Goal: Transaction & Acquisition: Purchase product/service

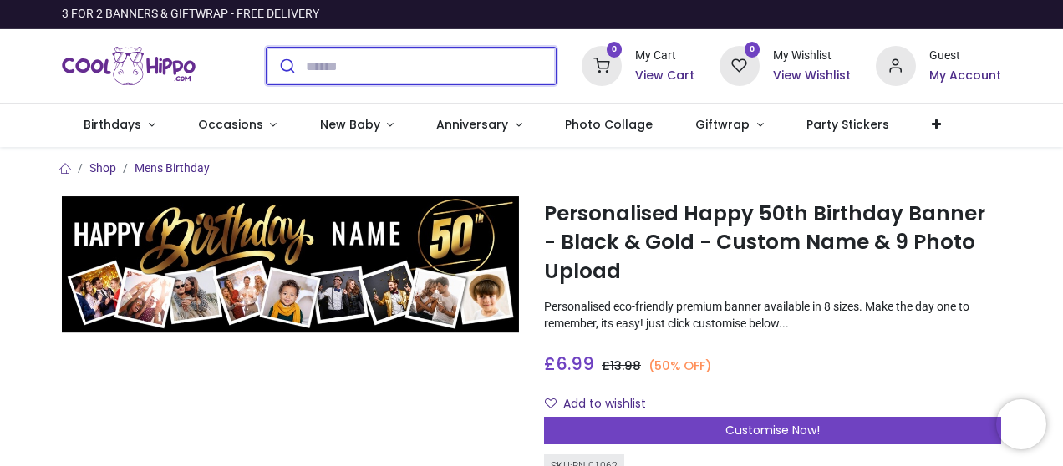
click at [357, 66] on input "search" at bounding box center [431, 66] width 250 height 37
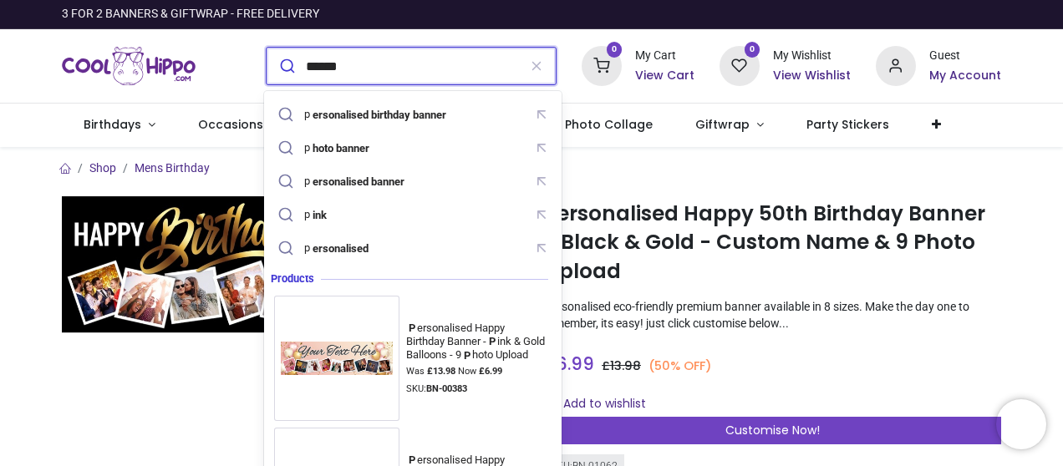
type input "******"
click at [267, 48] on button "submit" at bounding box center [286, 66] width 39 height 37
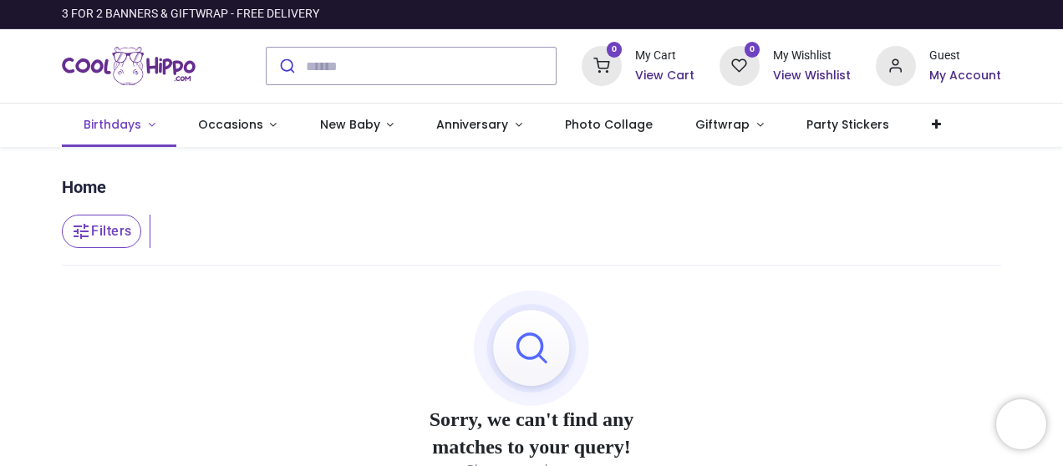
click at [145, 123] on link "Birthdays" at bounding box center [119, 125] width 115 height 43
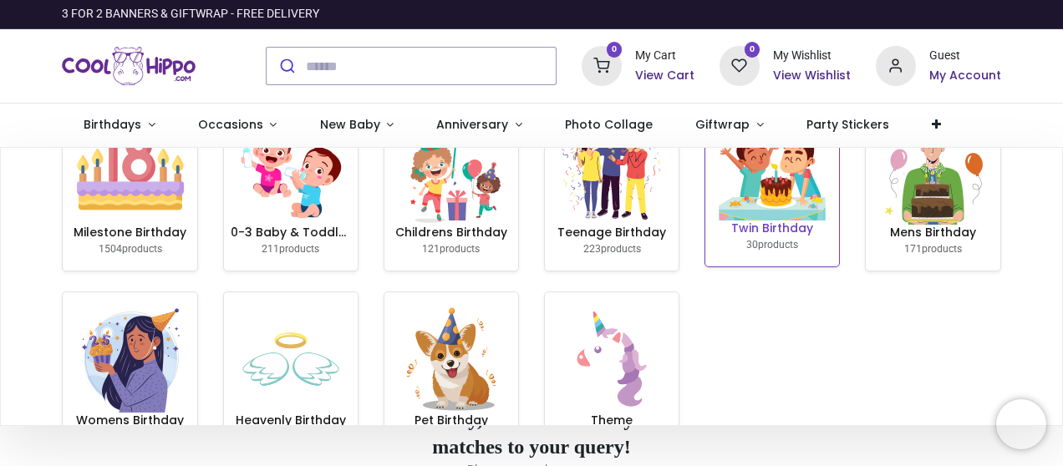
scroll to position [39, 0]
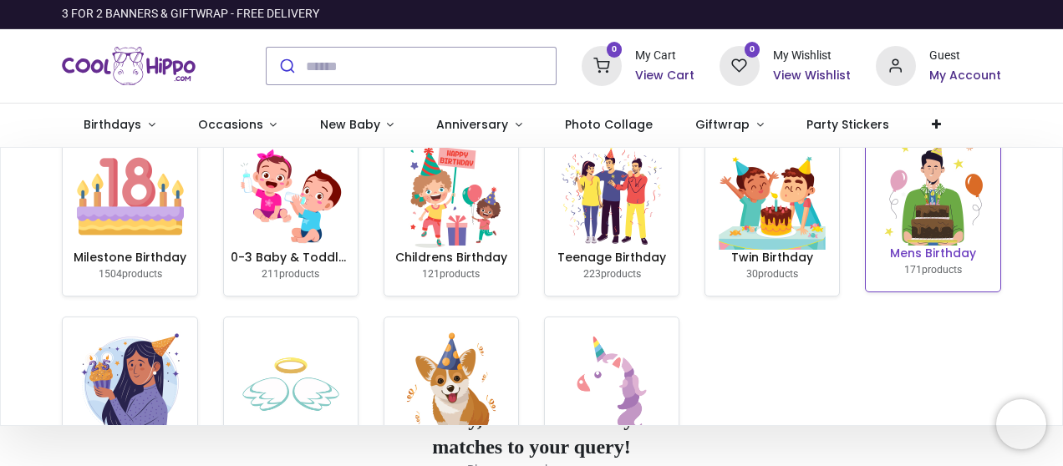
click at [898, 221] on img at bounding box center [932, 192] width 107 height 107
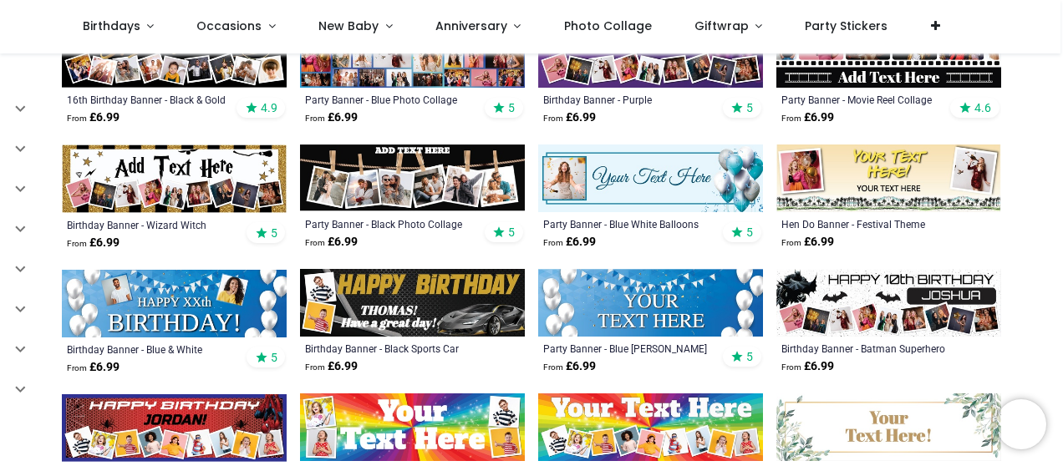
scroll to position [585, 0]
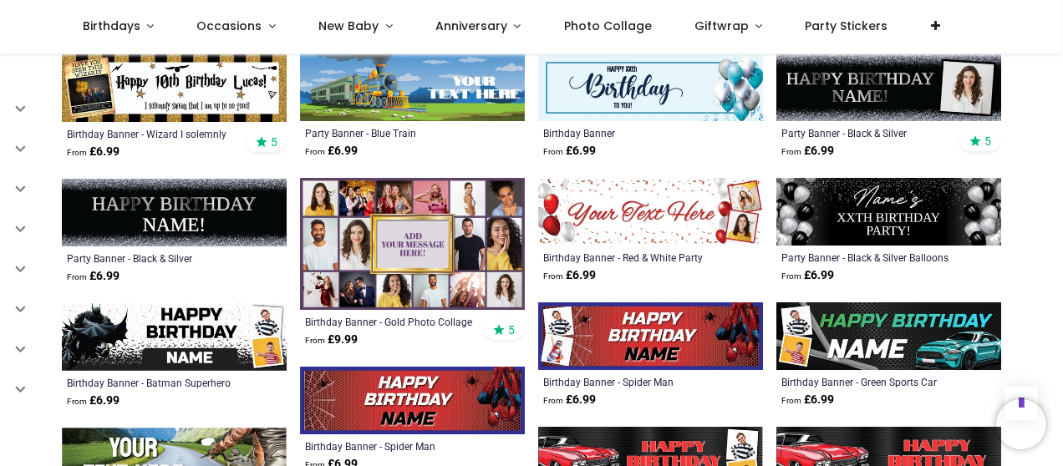
scroll to position [1505, 0]
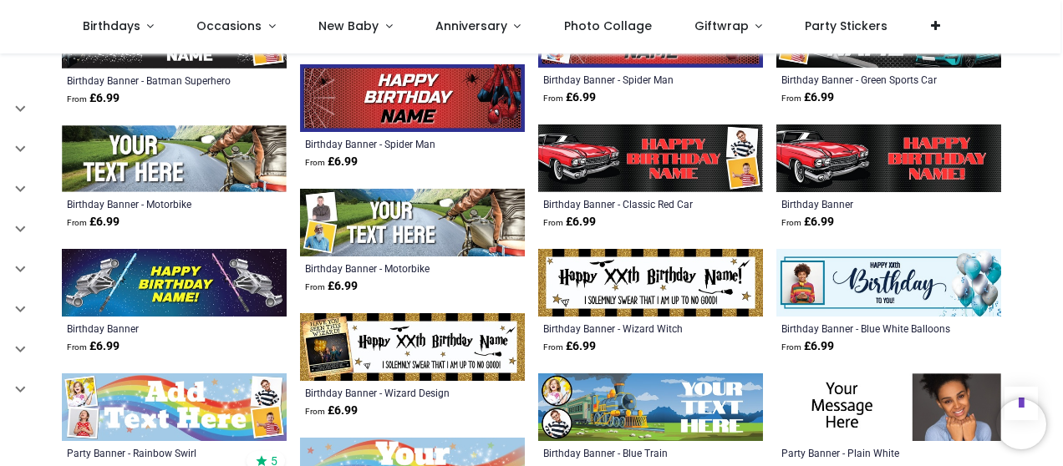
scroll to position [1923, 0]
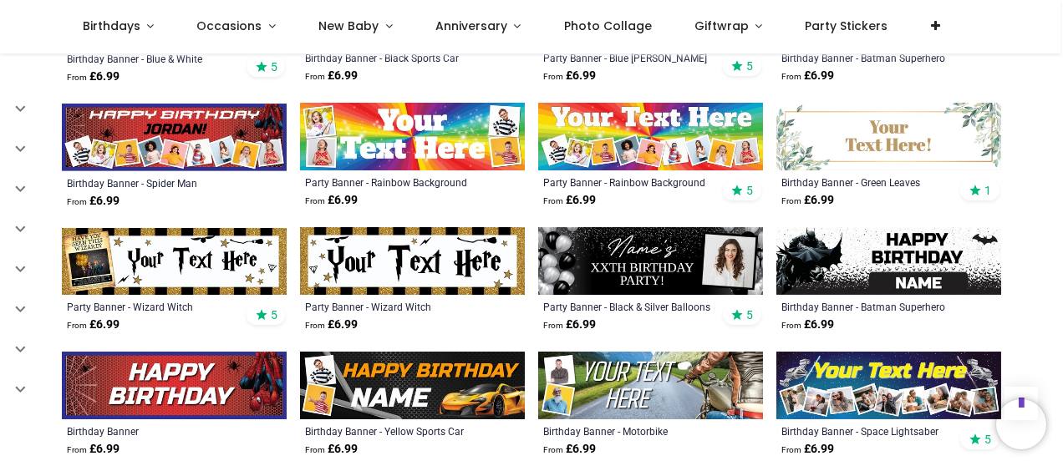
scroll to position [418, 0]
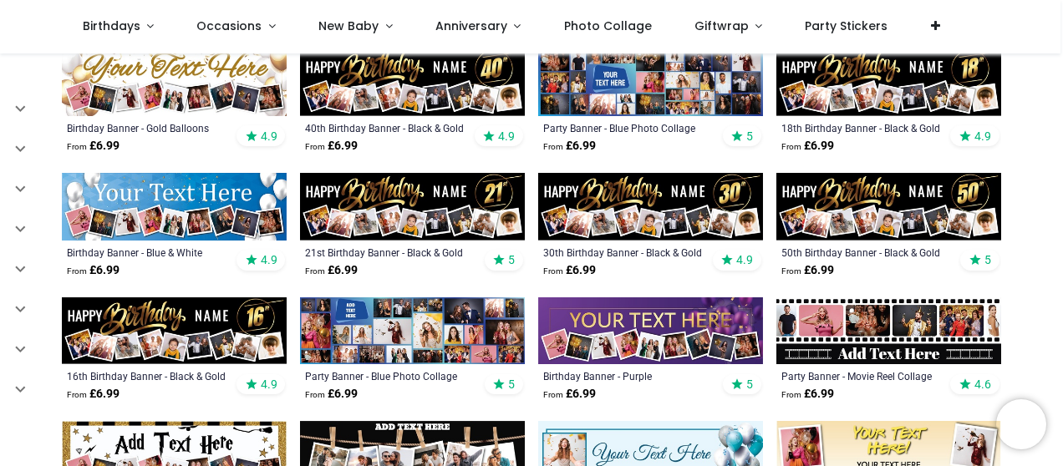
scroll to position [334, 0]
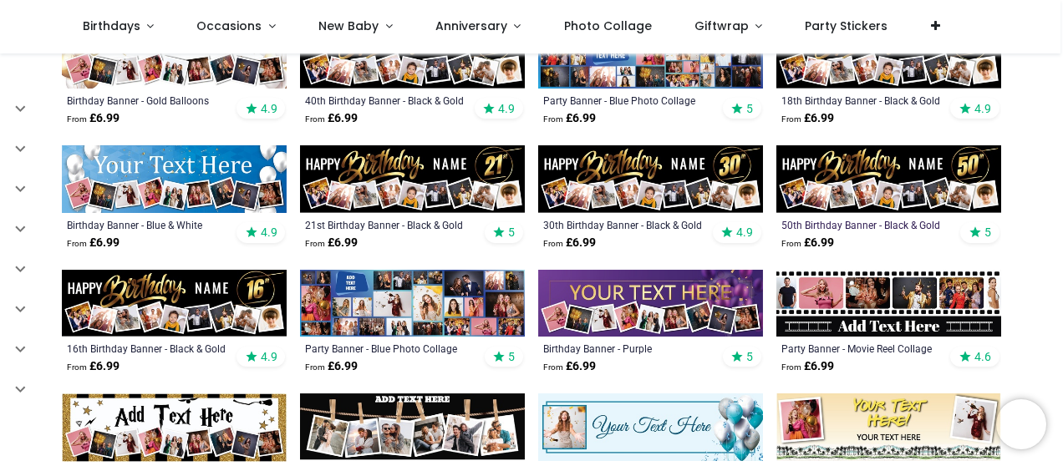
click at [856, 227] on div "50th Birthday Banner - Black & Gold" at bounding box center [867, 224] width 171 height 13
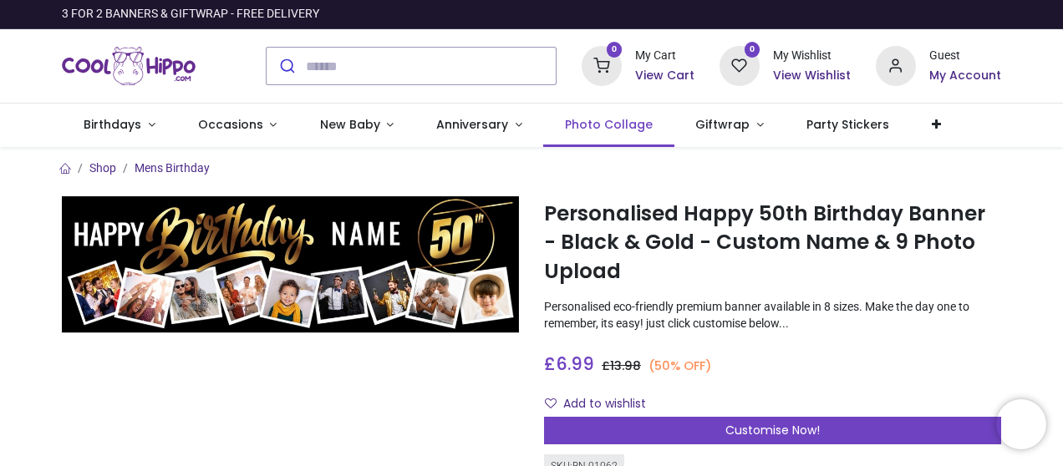
click at [602, 124] on span "Photo Collage" at bounding box center [609, 124] width 88 height 17
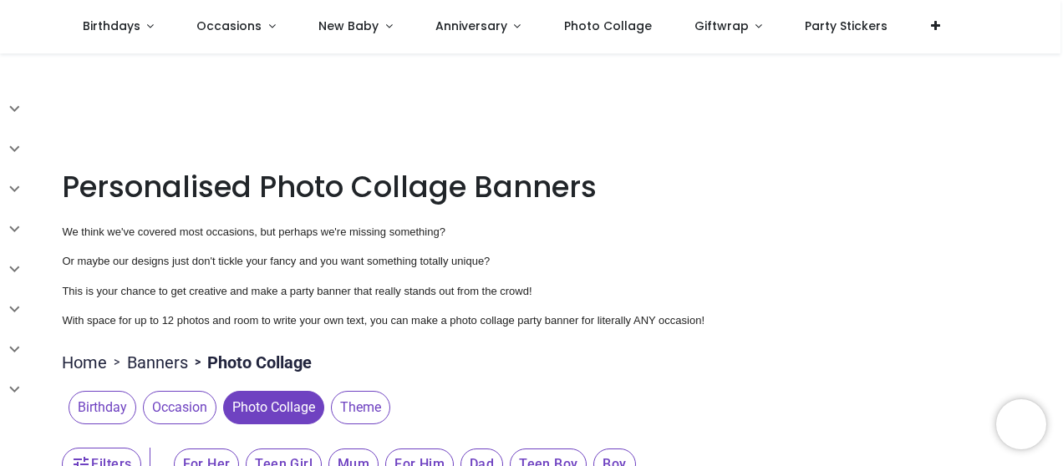
scroll to position [251, 0]
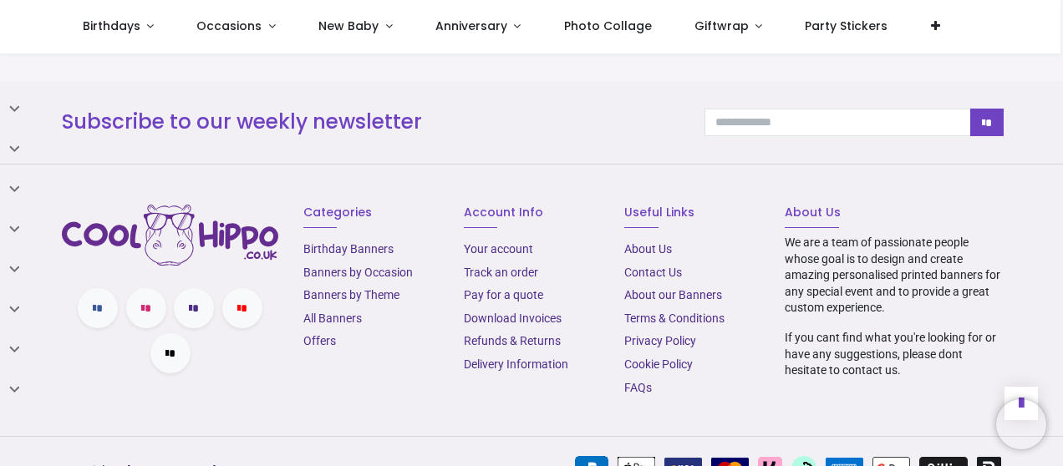
scroll to position [2222, 0]
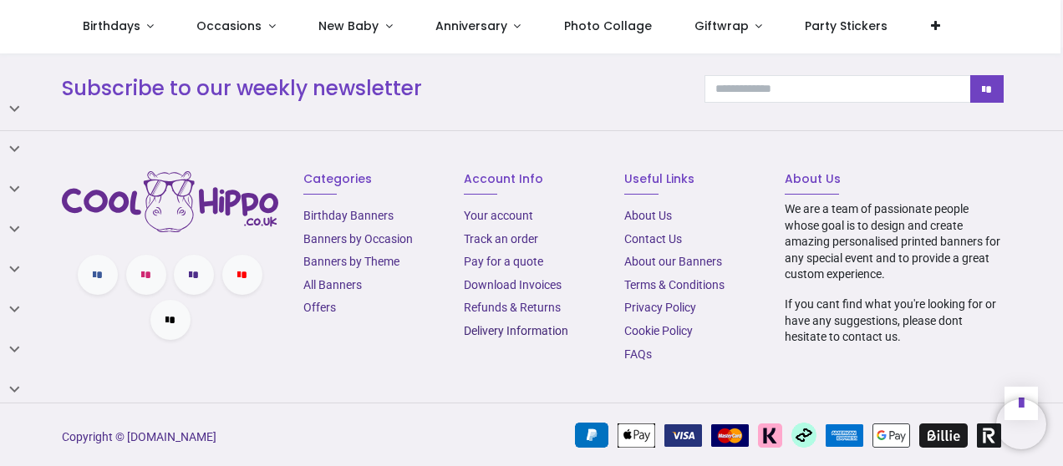
click at [505, 329] on link "Delivery Information" at bounding box center [516, 330] width 104 height 13
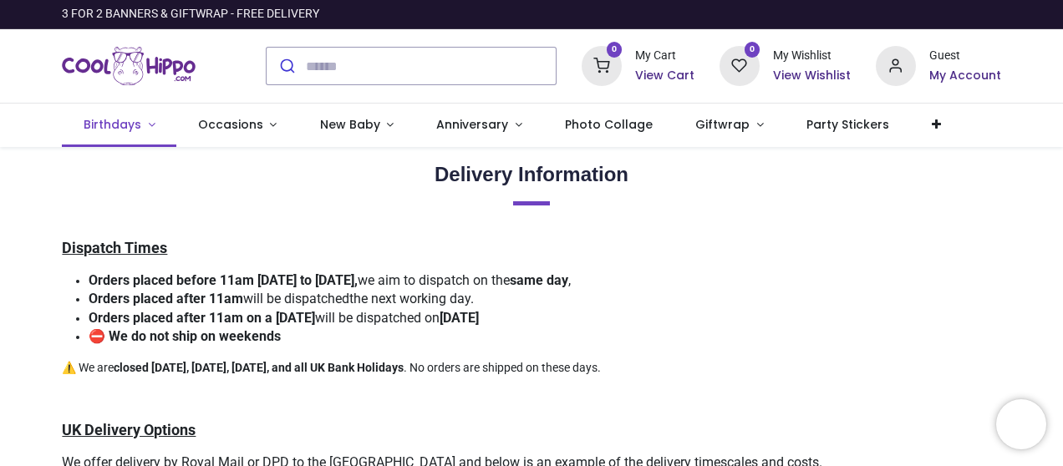
click at [150, 125] on link "Birthdays" at bounding box center [119, 125] width 115 height 43
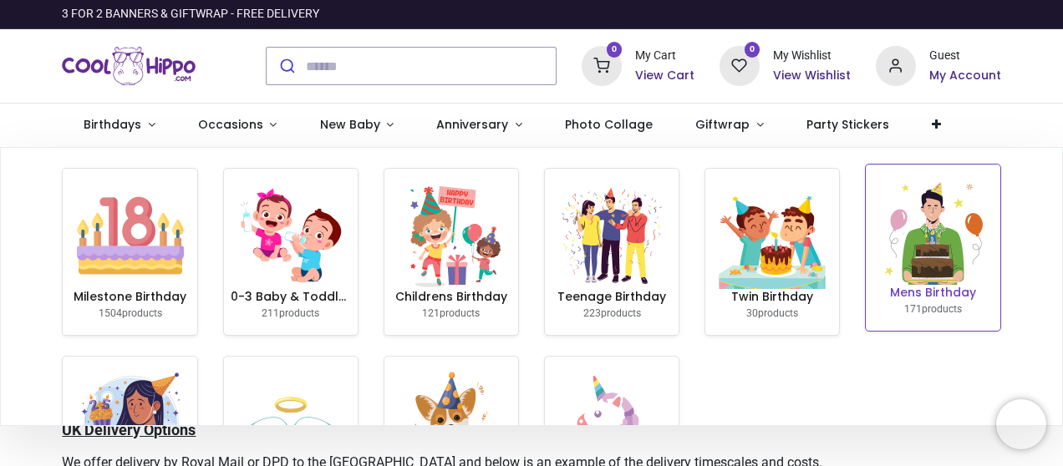
click at [912, 257] on img at bounding box center [932, 231] width 107 height 107
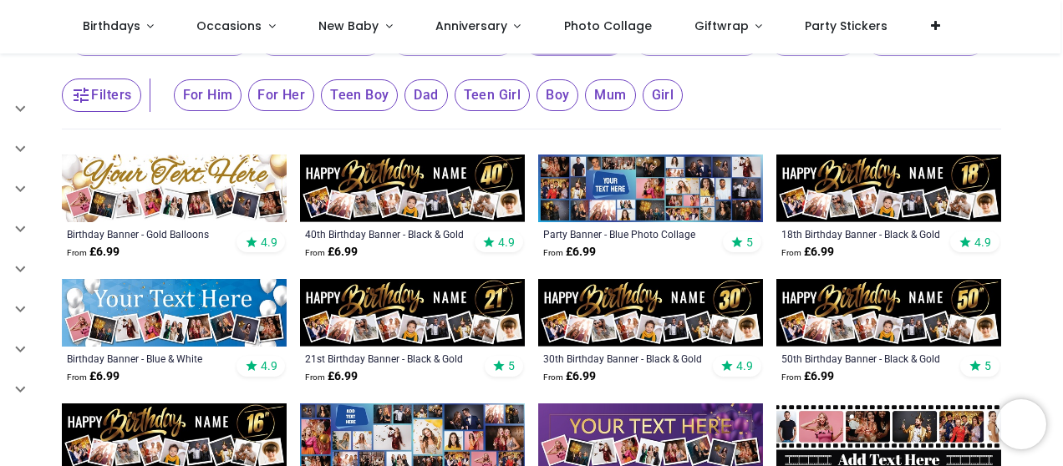
scroll to position [226, 0]
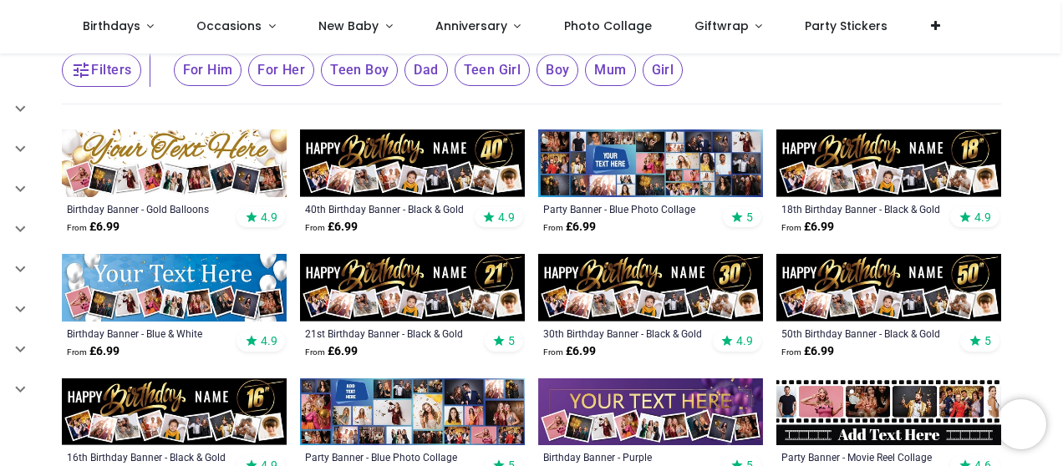
click at [822, 273] on img at bounding box center [889, 288] width 225 height 68
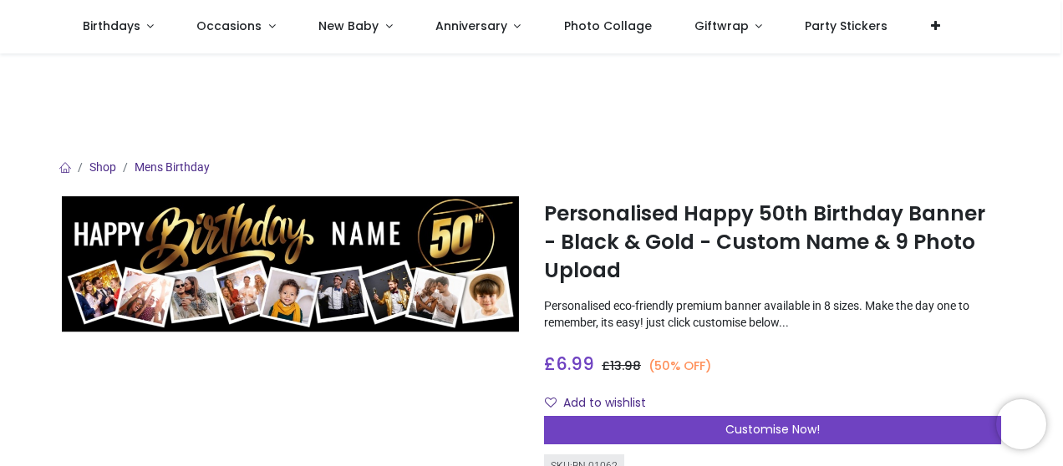
scroll to position [84, 0]
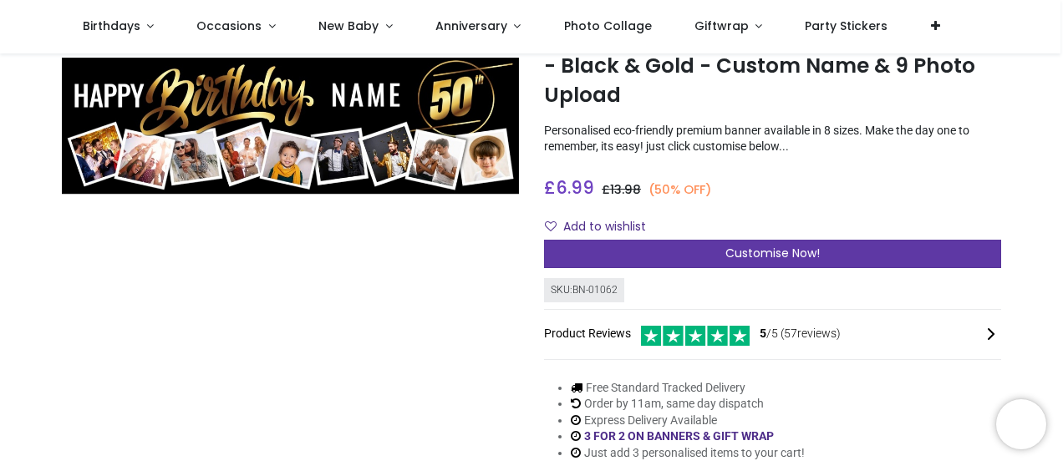
click at [689, 253] on div "Customise Now!" at bounding box center [772, 254] width 457 height 28
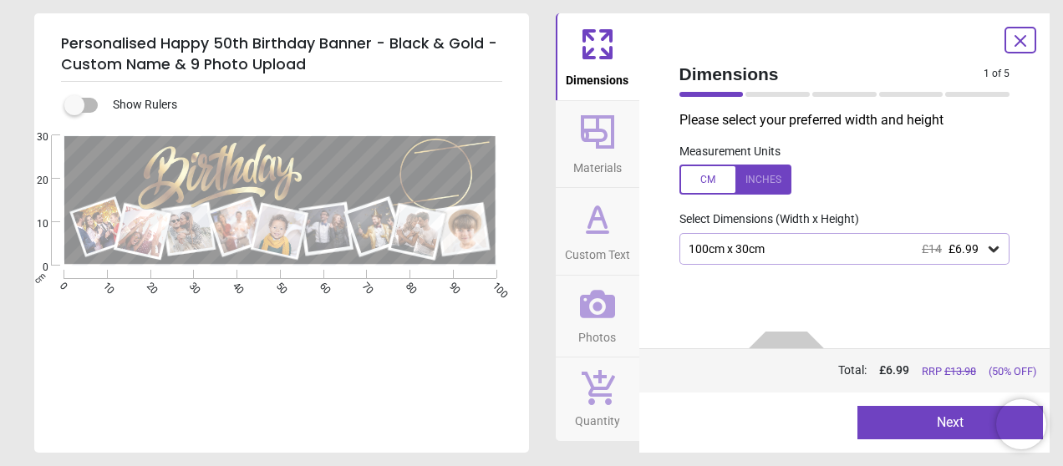
click at [795, 252] on div "100cm x 30cm £14 £6.99" at bounding box center [836, 249] width 299 height 14
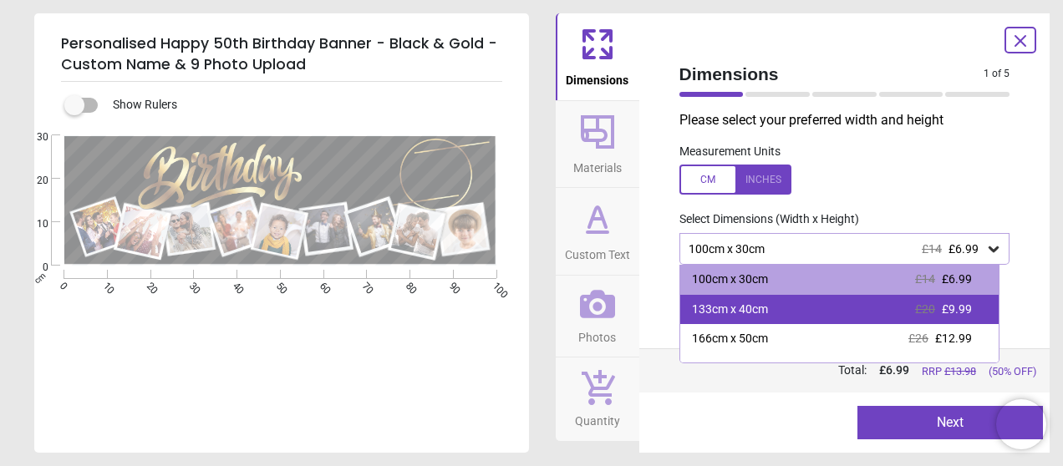
scroll to position [0, 0]
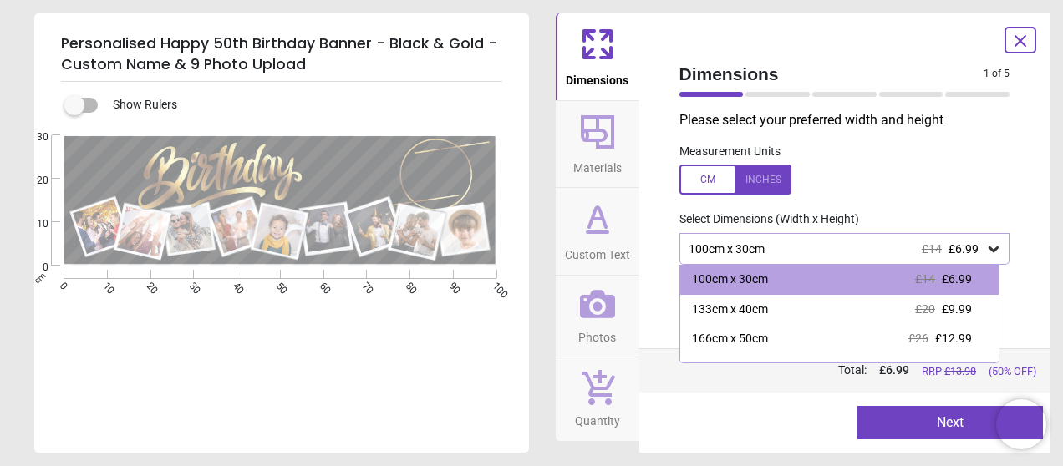
click at [940, 421] on button "Next" at bounding box center [951, 422] width 186 height 33
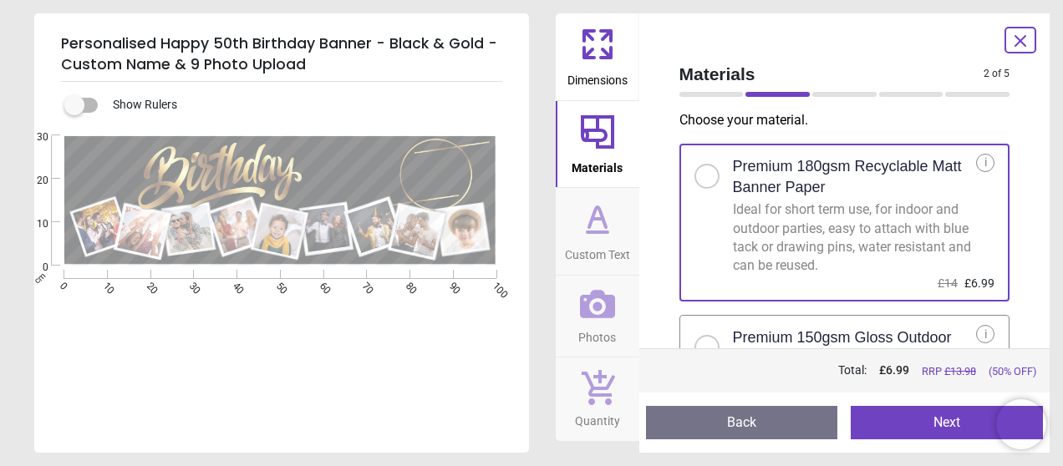
click at [940, 431] on button "Next" at bounding box center [947, 422] width 192 height 33
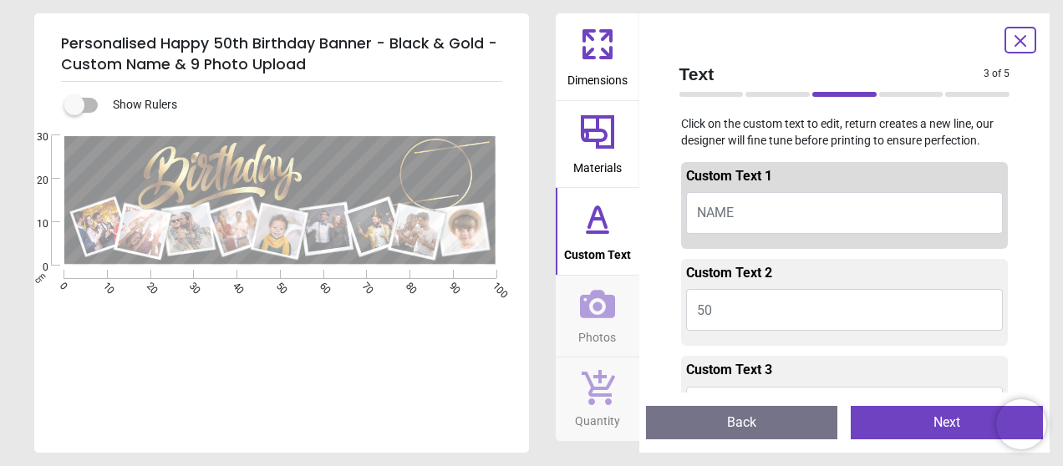
click at [761, 211] on button "NAME" at bounding box center [845, 213] width 318 height 42
type textarea "***"
click at [778, 316] on button "50" at bounding box center [845, 310] width 318 height 42
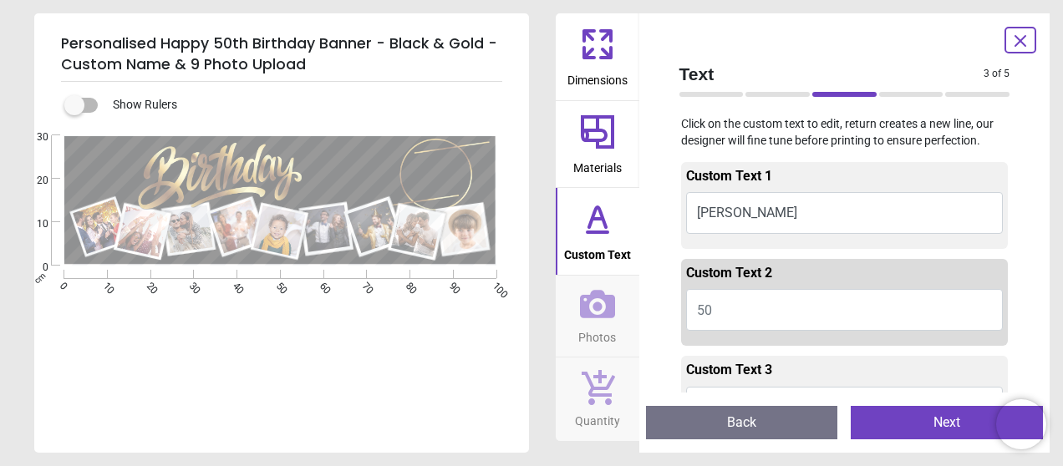
click at [721, 311] on button "50" at bounding box center [845, 310] width 318 height 42
type textarea "**"
click at [478, 378] on div "e *** e ** E E" at bounding box center [280, 368] width 492 height 466
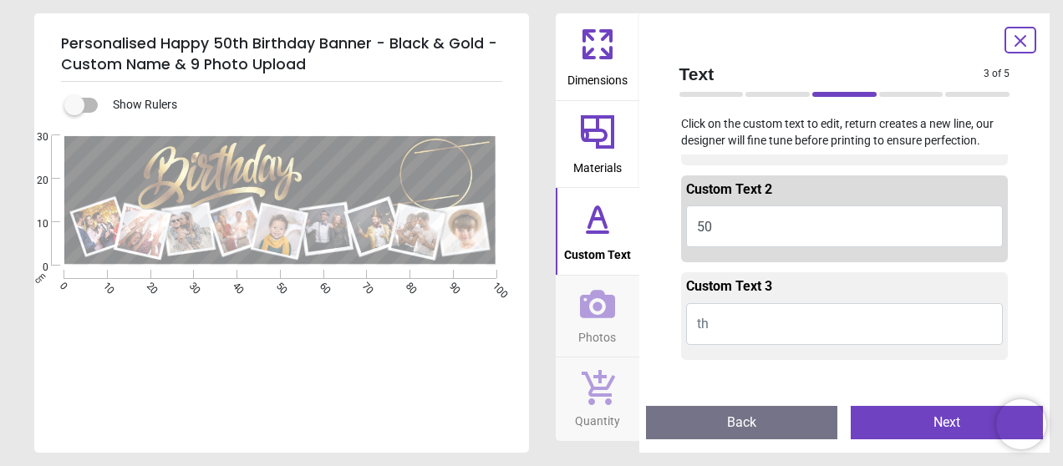
click at [709, 327] on button "th" at bounding box center [845, 324] width 318 height 42
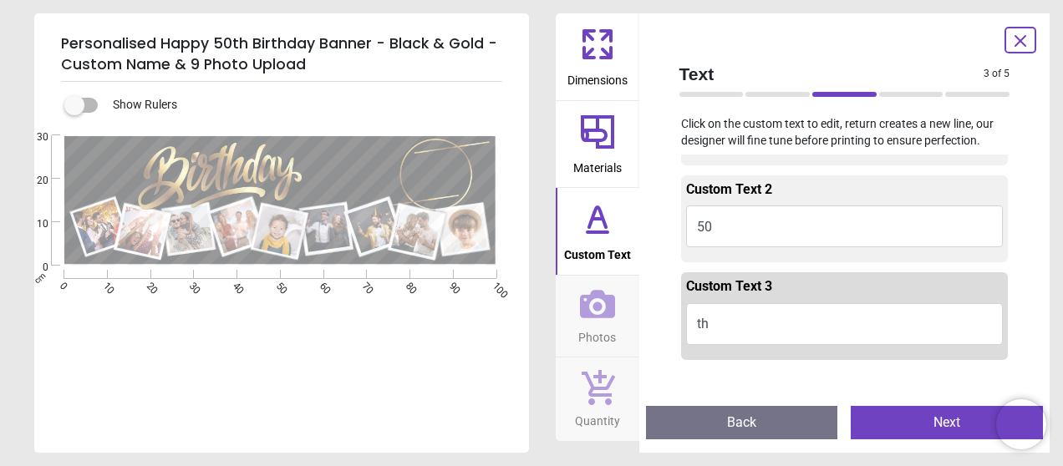
type textarea "**"
click at [538, 335] on div "Personalised Happy 50th Birthday Banner - Black & Gold - Custom Name & 9 Photo …" at bounding box center [531, 233] width 1063 height 466
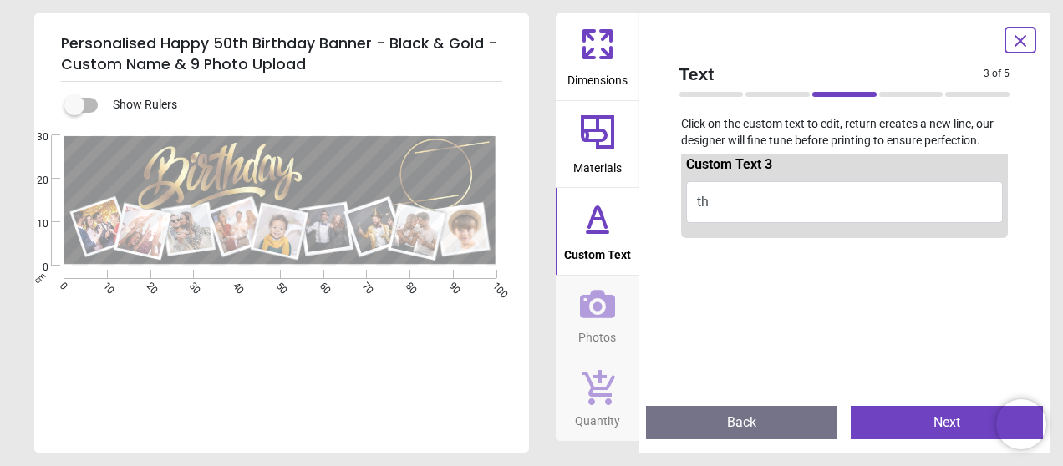
scroll to position [251, 0]
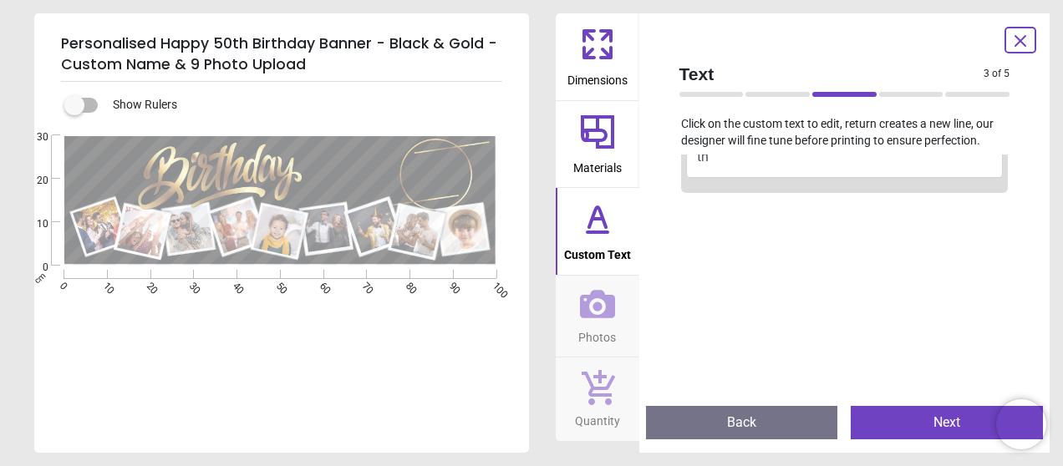
click at [896, 419] on button "Next" at bounding box center [947, 422] width 192 height 33
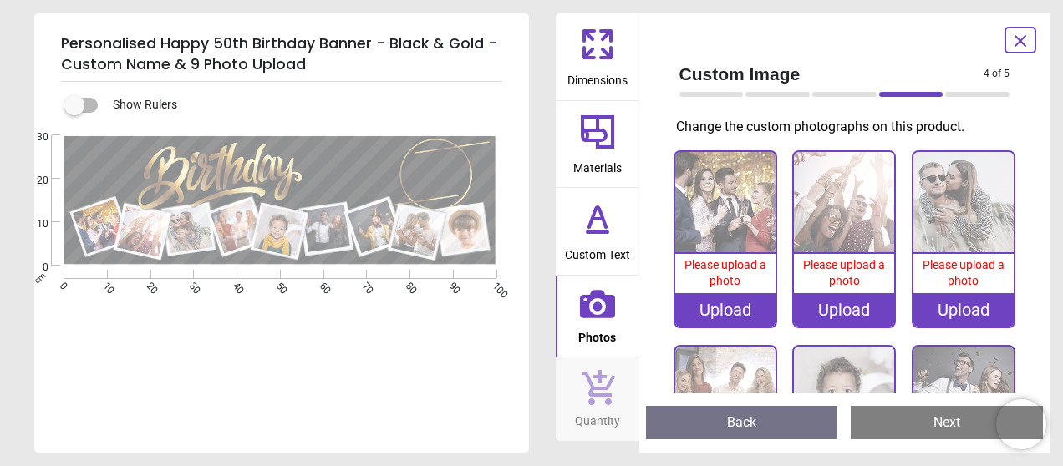
click at [726, 232] on img at bounding box center [725, 202] width 100 height 100
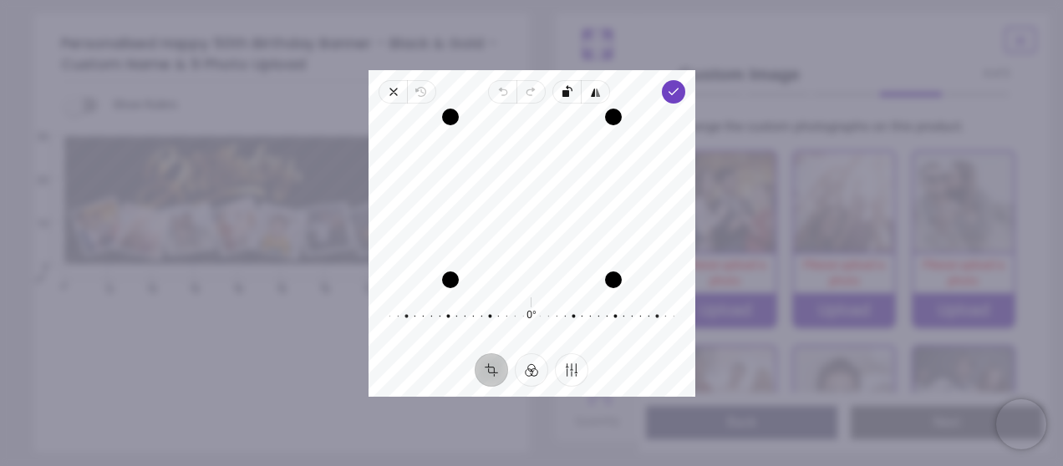
drag, startPoint x: 557, startPoint y: 182, endPoint x: 552, endPoint y: 196, distance: 15.1
click at [552, 196] on div "Recenter" at bounding box center [532, 198] width 300 height 163
drag, startPoint x: 612, startPoint y: 278, endPoint x: 556, endPoint y: 261, distance: 58.5
click at [556, 261] on div "Recenter" at bounding box center [532, 198] width 300 height 163
drag, startPoint x: 444, startPoint y: 245, endPoint x: 489, endPoint y: 263, distance: 48.4
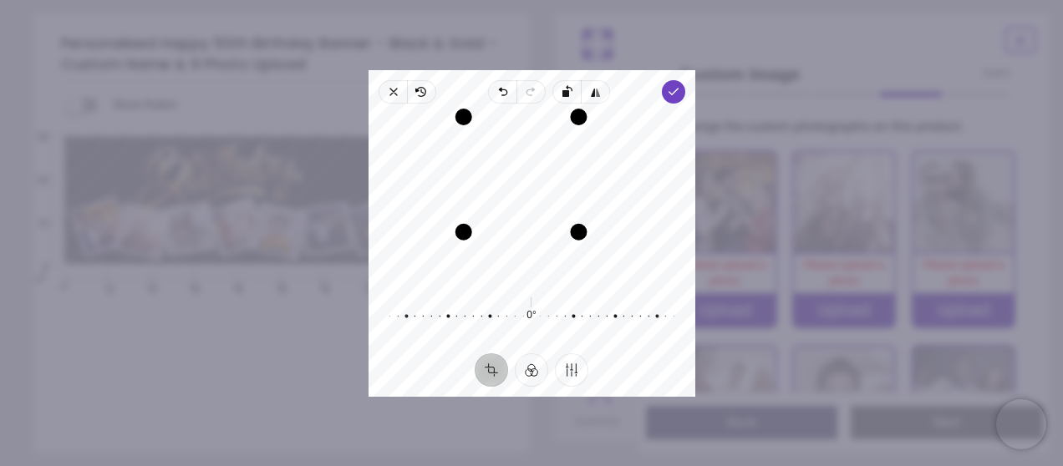
click at [489, 263] on div "Recenter" at bounding box center [532, 198] width 300 height 163
drag, startPoint x: 523, startPoint y: 237, endPoint x: 527, endPoint y: 303, distance: 65.3
click at [527, 307] on div "Recenter 0° Reset" at bounding box center [532, 229] width 327 height 250
drag, startPoint x: 604, startPoint y: 281, endPoint x: 592, endPoint y: 277, distance: 12.4
click at [592, 277] on div "Drag corner br" at bounding box center [592, 271] width 17 height 17
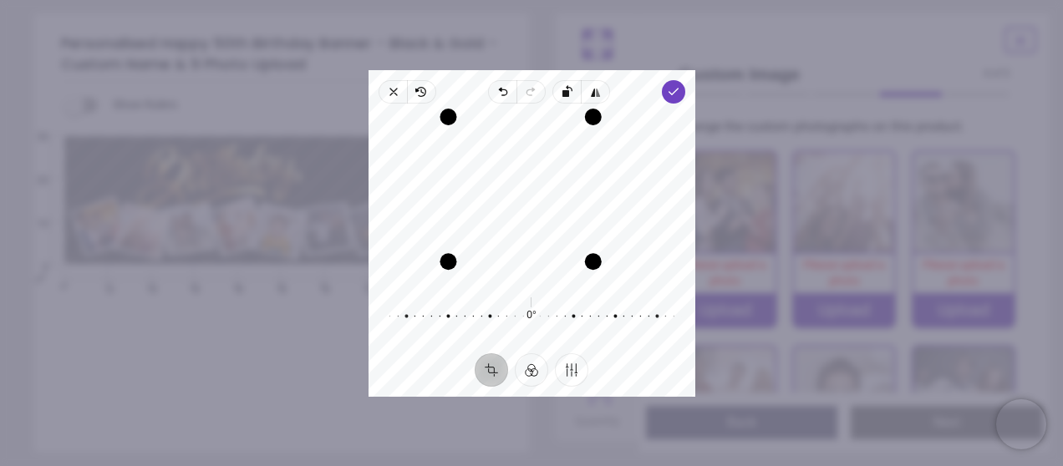
drag, startPoint x: 437, startPoint y: 270, endPoint x: 468, endPoint y: 278, distance: 32.0
click at [468, 278] on div "Recenter" at bounding box center [532, 198] width 300 height 163
click at [672, 94] on polyline "button" at bounding box center [673, 92] width 9 height 6
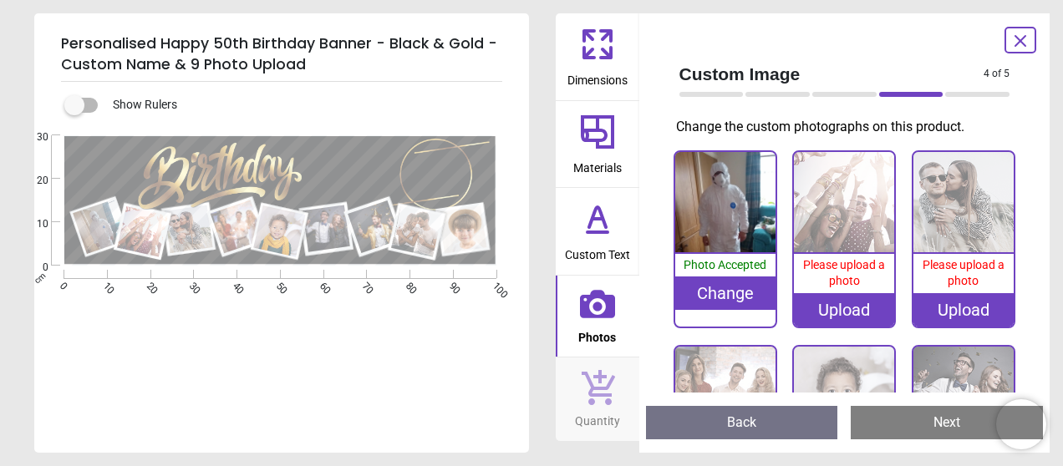
click at [836, 201] on img at bounding box center [844, 202] width 100 height 100
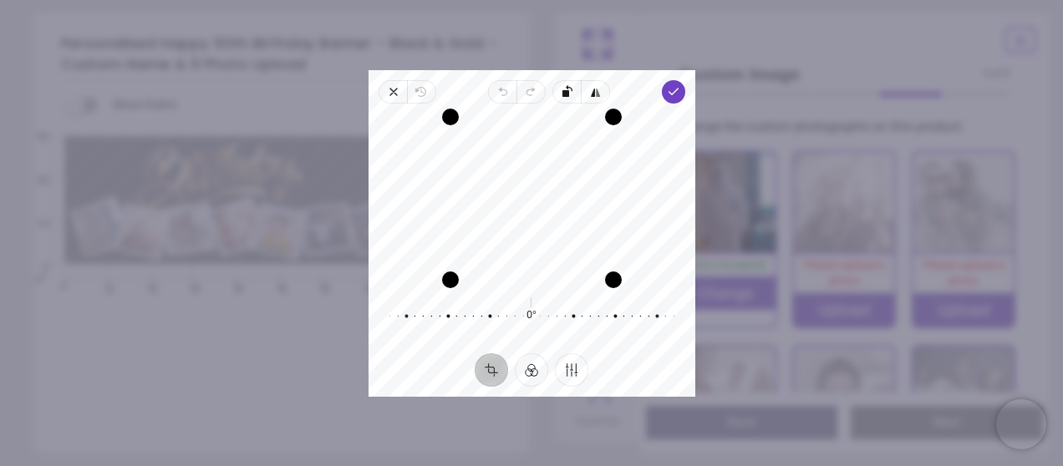
drag, startPoint x: 518, startPoint y: 186, endPoint x: 520, endPoint y: 198, distance: 11.8
click at [520, 198] on div "Recenter" at bounding box center [532, 198] width 300 height 163
click at [672, 94] on polyline "button" at bounding box center [673, 92] width 9 height 6
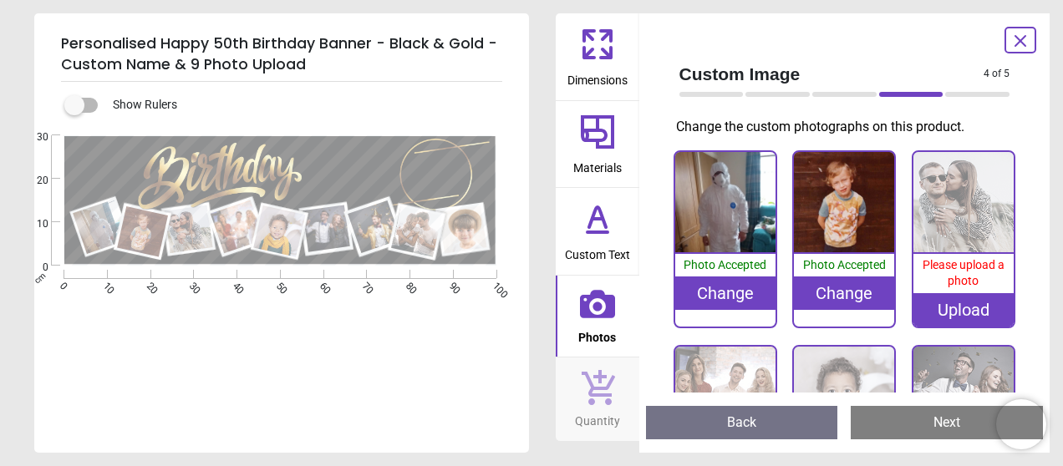
scroll to position [8, 0]
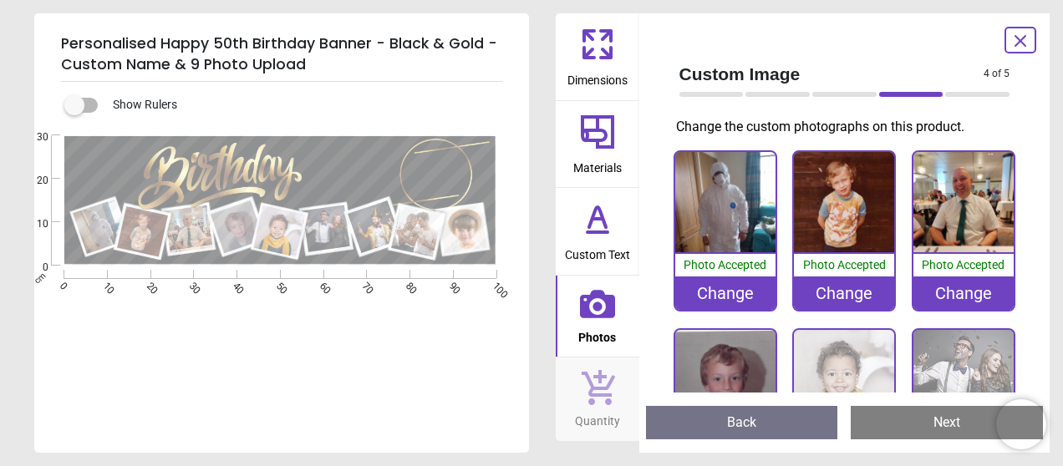
scroll to position [8, 0]
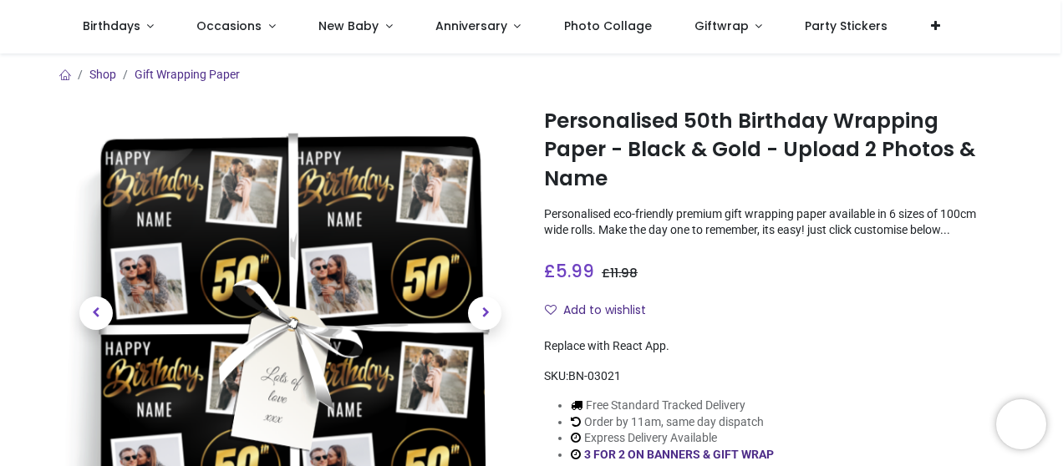
scroll to position [84, 0]
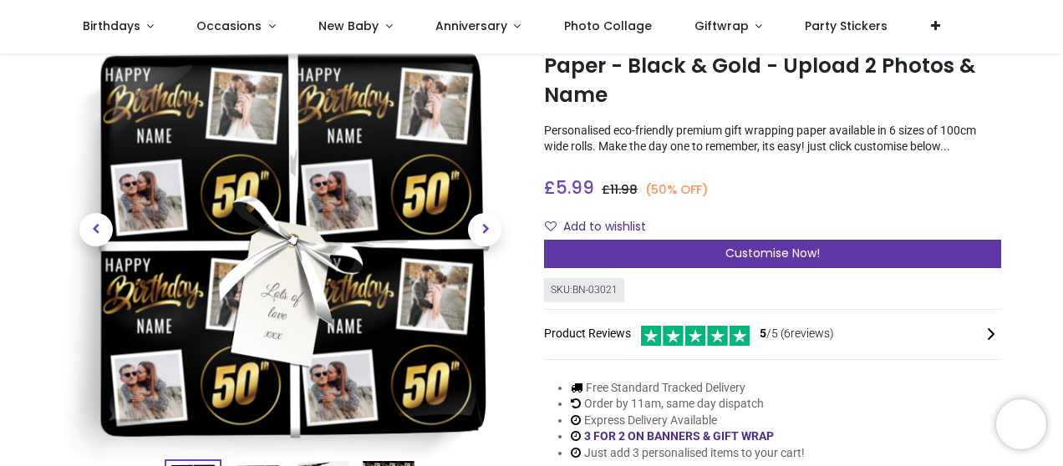
click at [757, 245] on span "Customise Now!" at bounding box center [773, 253] width 94 height 17
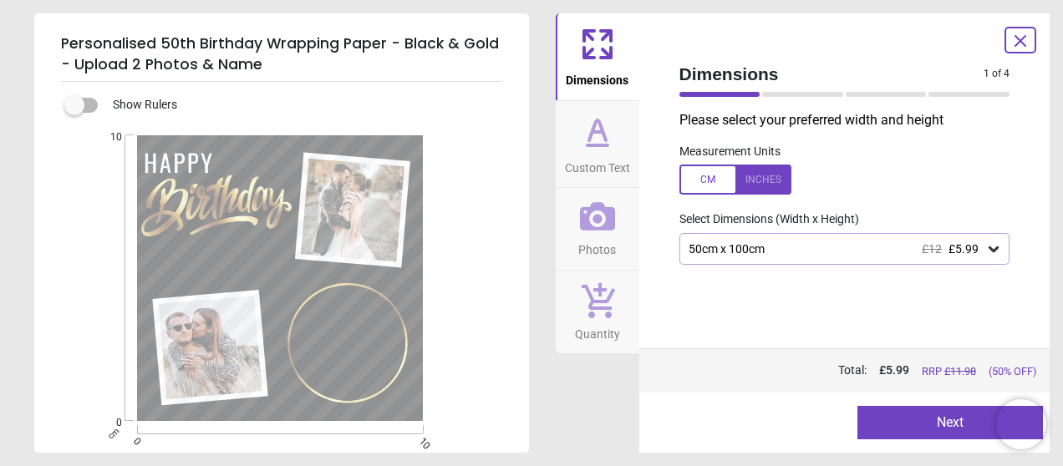
click at [857, 252] on div "50cm x 100cm £12 £5.99" at bounding box center [836, 249] width 299 height 14
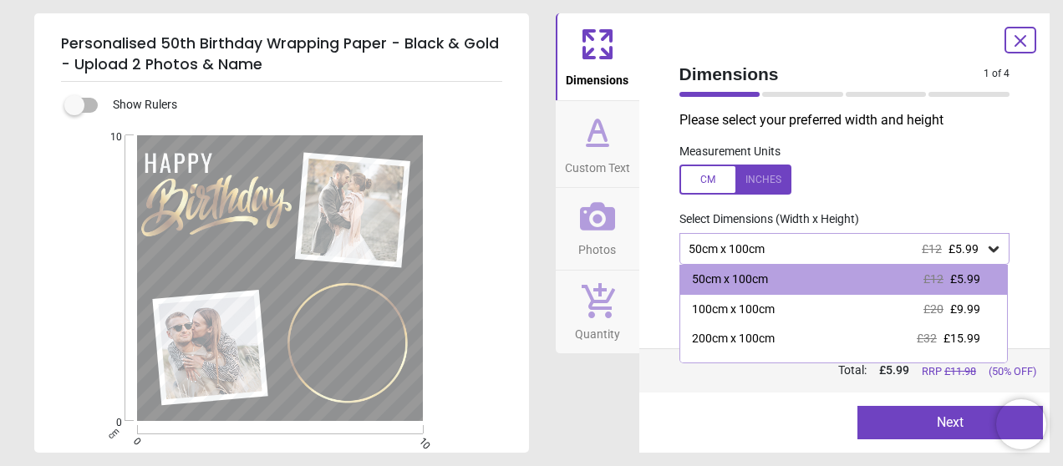
click at [759, 275] on div "50cm x 100cm" at bounding box center [730, 280] width 76 height 17
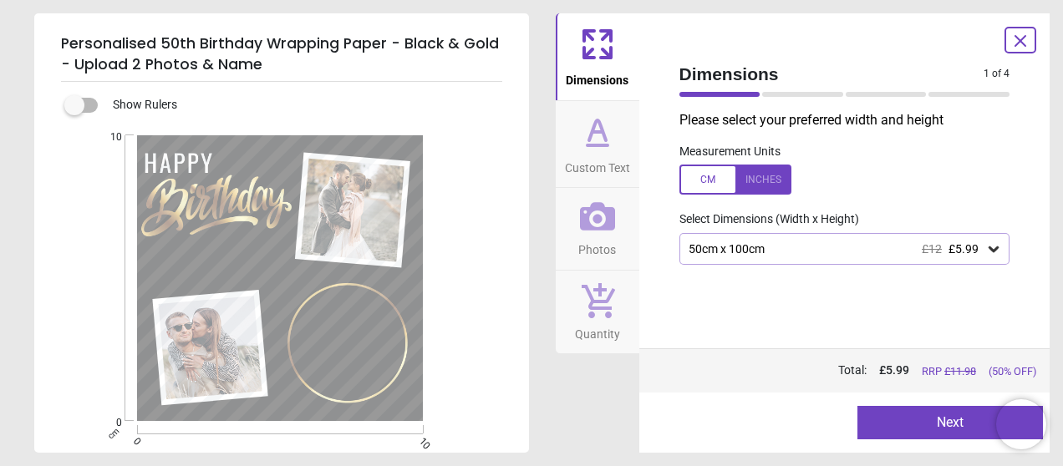
click at [941, 419] on button "Next" at bounding box center [951, 422] width 186 height 33
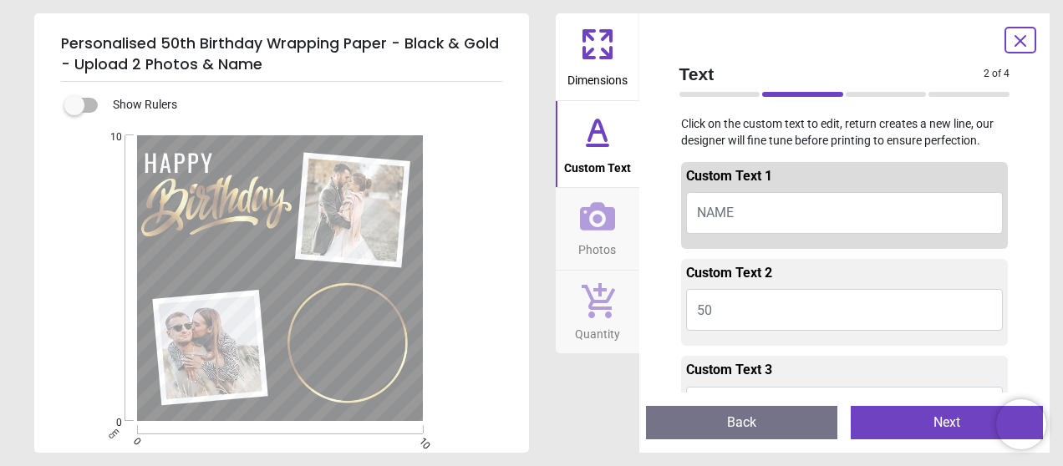
click at [739, 201] on button "NAME" at bounding box center [845, 213] width 318 height 42
type textarea "***"
click at [714, 312] on button "50" at bounding box center [845, 310] width 318 height 42
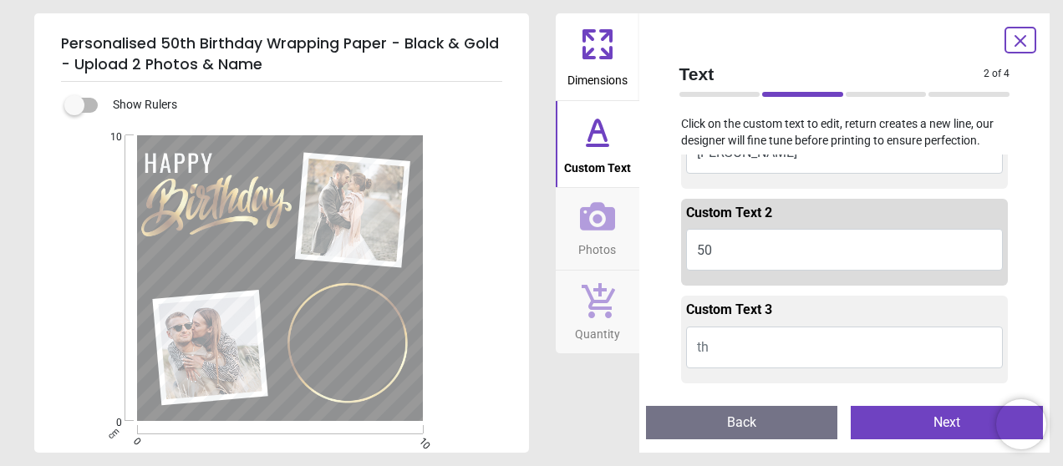
scroll to position [84, 0]
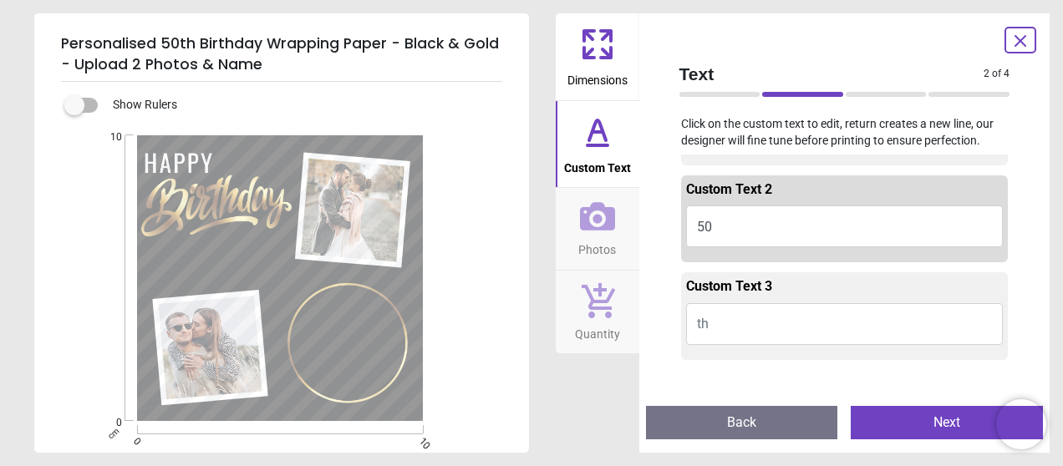
type textarea "**"
click at [747, 330] on button "th" at bounding box center [845, 324] width 318 height 42
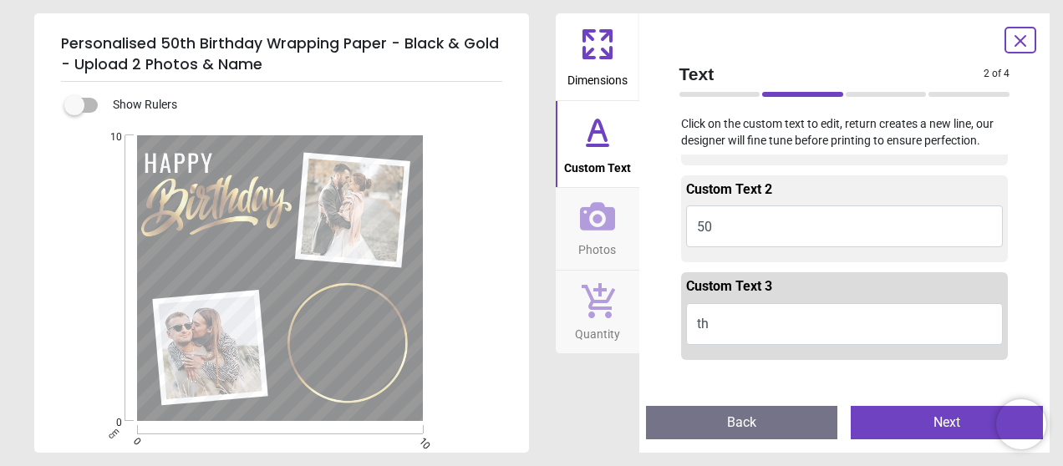
type textarea "**"
click at [934, 412] on button "Next" at bounding box center [947, 422] width 192 height 33
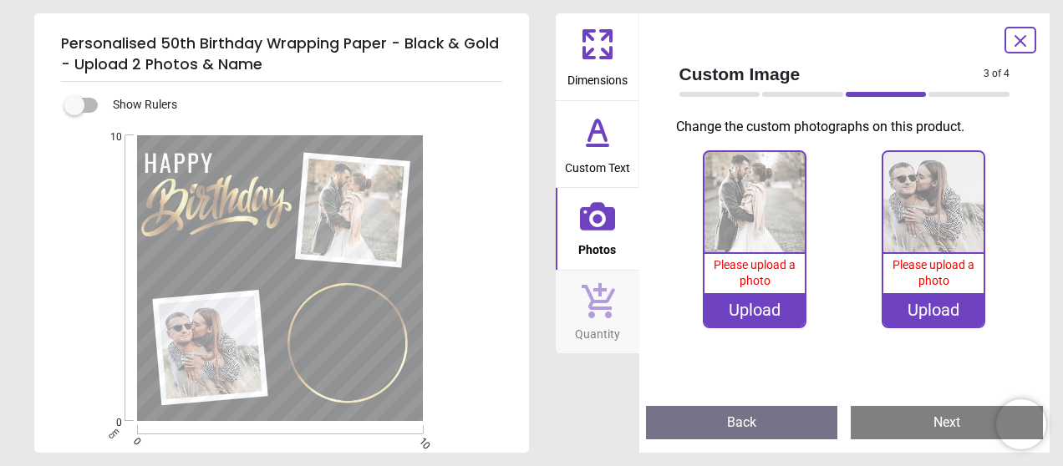
click at [730, 311] on div "Upload" at bounding box center [755, 309] width 100 height 33
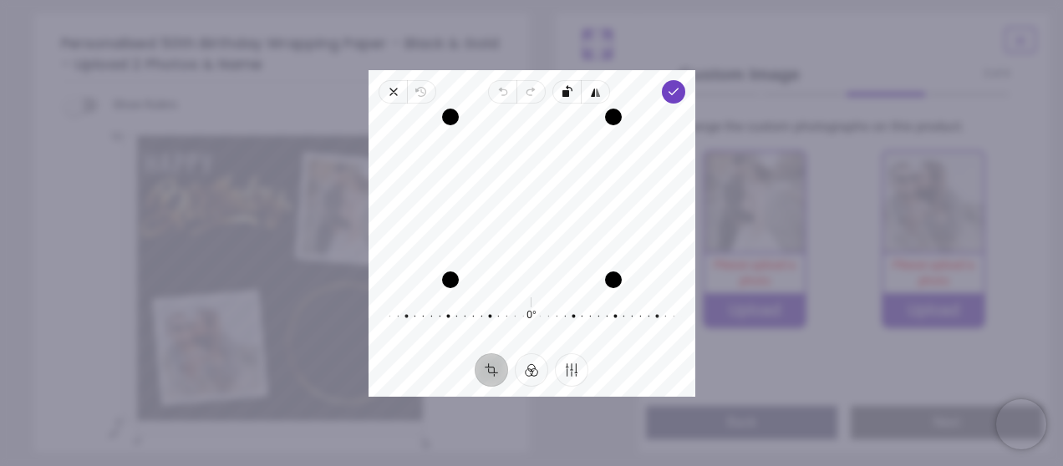
drag, startPoint x: 555, startPoint y: 208, endPoint x: 525, endPoint y: 211, distance: 30.2
click at [525, 211] on div "Recenter" at bounding box center [532, 198] width 300 height 163
click at [681, 91] on span "Done" at bounding box center [672, 91] width 23 height 23
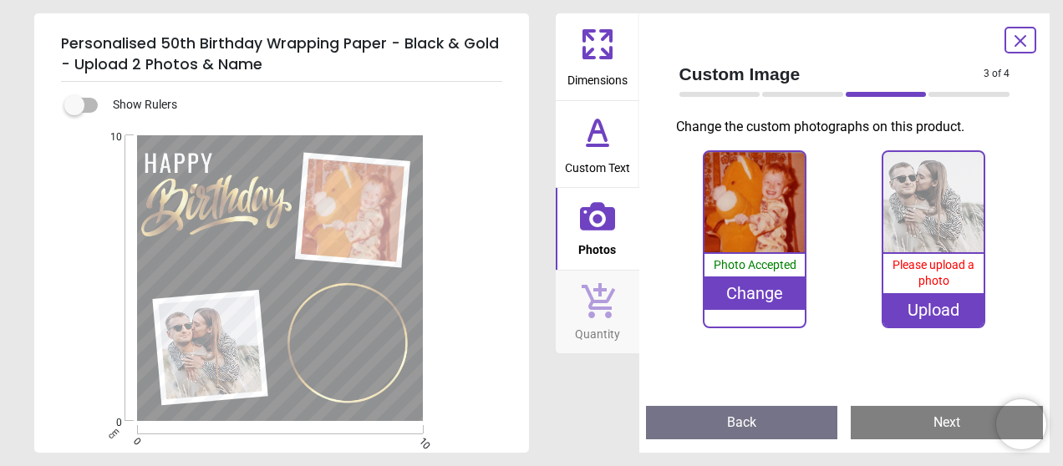
click at [212, 366] on image at bounding box center [211, 348] width 104 height 104
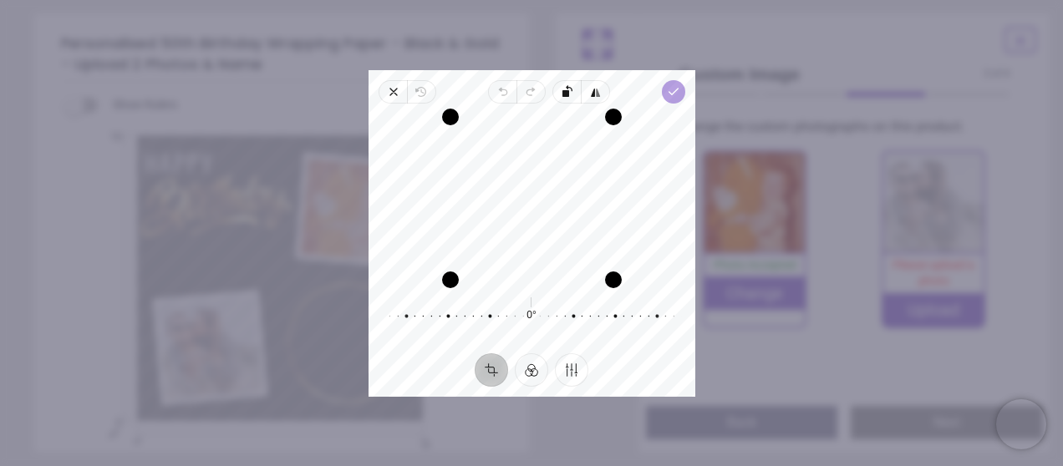
click at [670, 93] on polyline "button" at bounding box center [673, 92] width 9 height 6
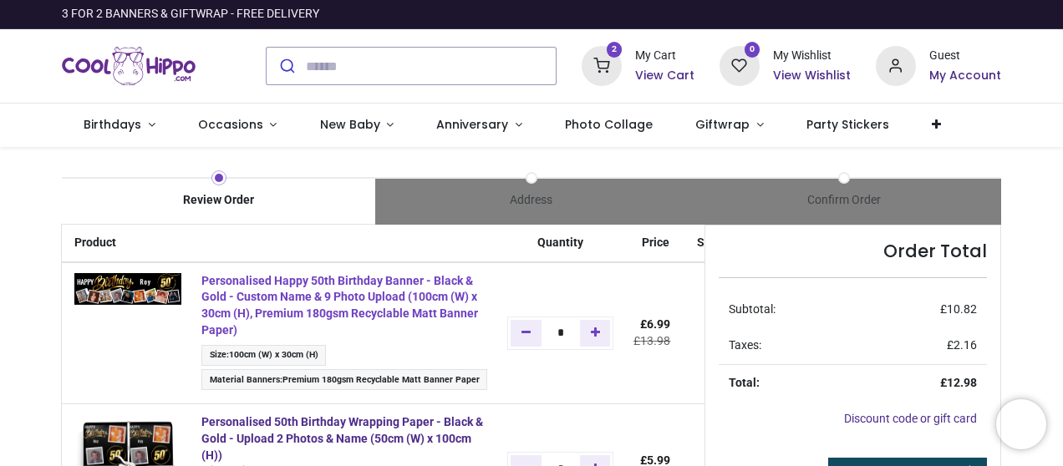
click at [351, 312] on strong "Personalised Happy 50th Birthday Banner - Black & Gold - Custom Name & 9 Photo …" at bounding box center [339, 305] width 277 height 63
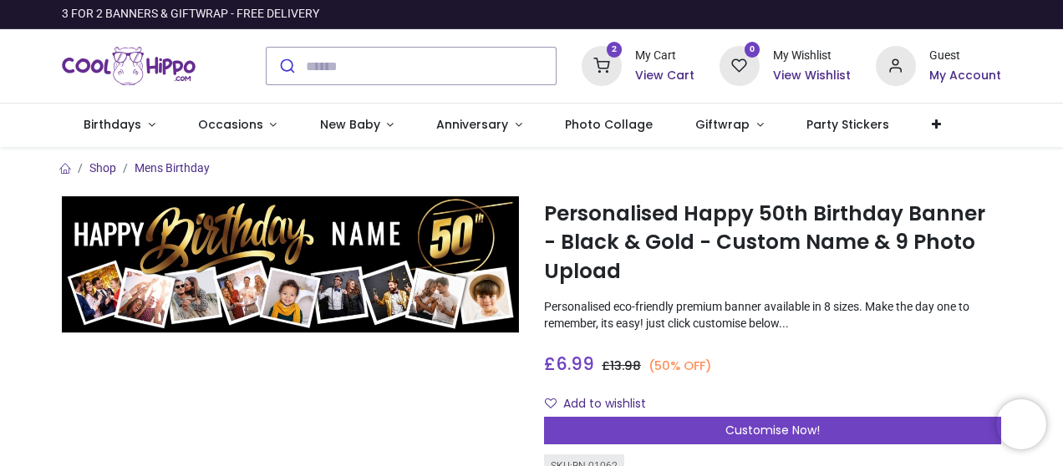
click at [615, 68] on icon at bounding box center [602, 66] width 40 height 40
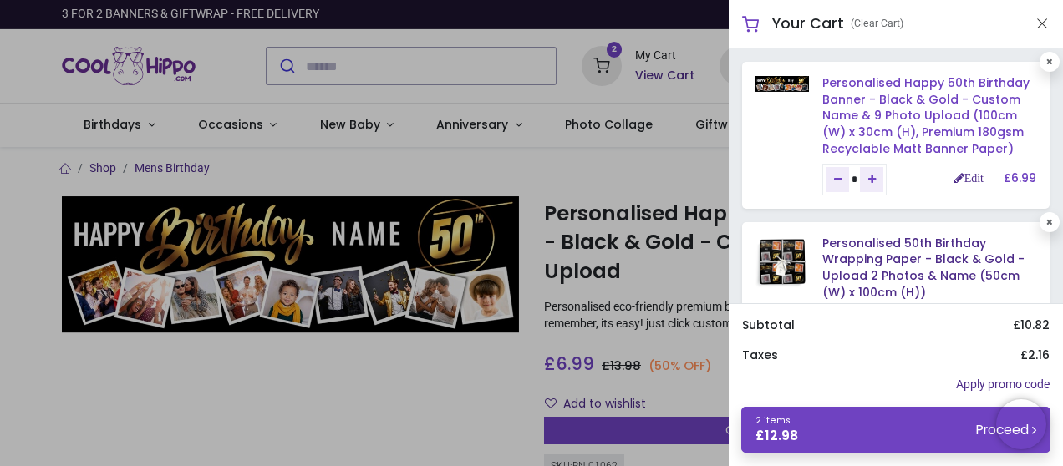
click at [914, 104] on link "Personalised Happy 50th Birthday Banner - Black & Gold - Custom Name & 9 Photo …" at bounding box center [926, 115] width 207 height 82
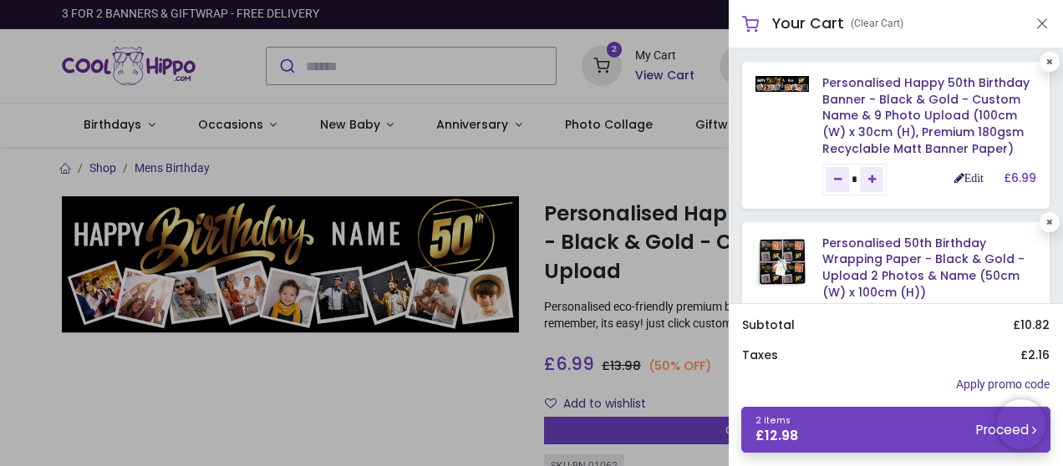
click at [966, 181] on link "Edit" at bounding box center [969, 178] width 29 height 12
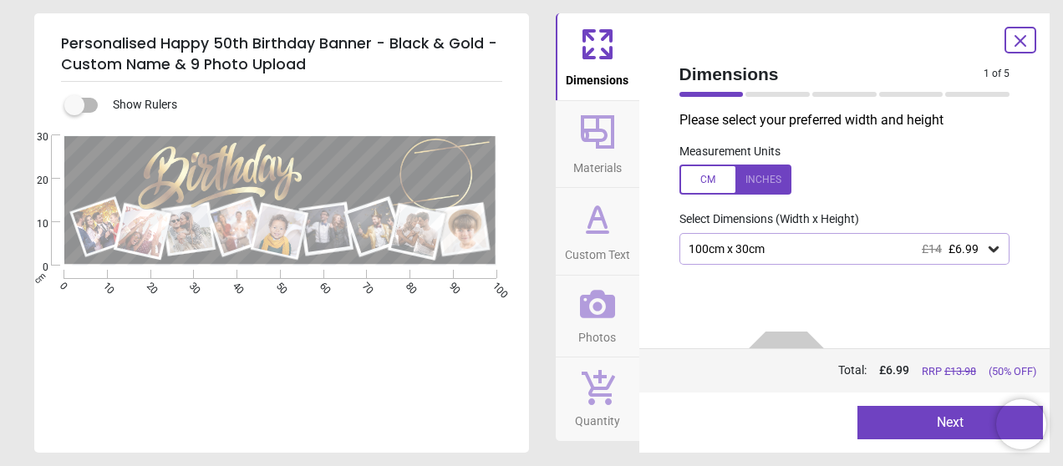
type textarea "***"
type textarea "**"
type textarea "*****"
